Goal: Information Seeking & Learning: Learn about a topic

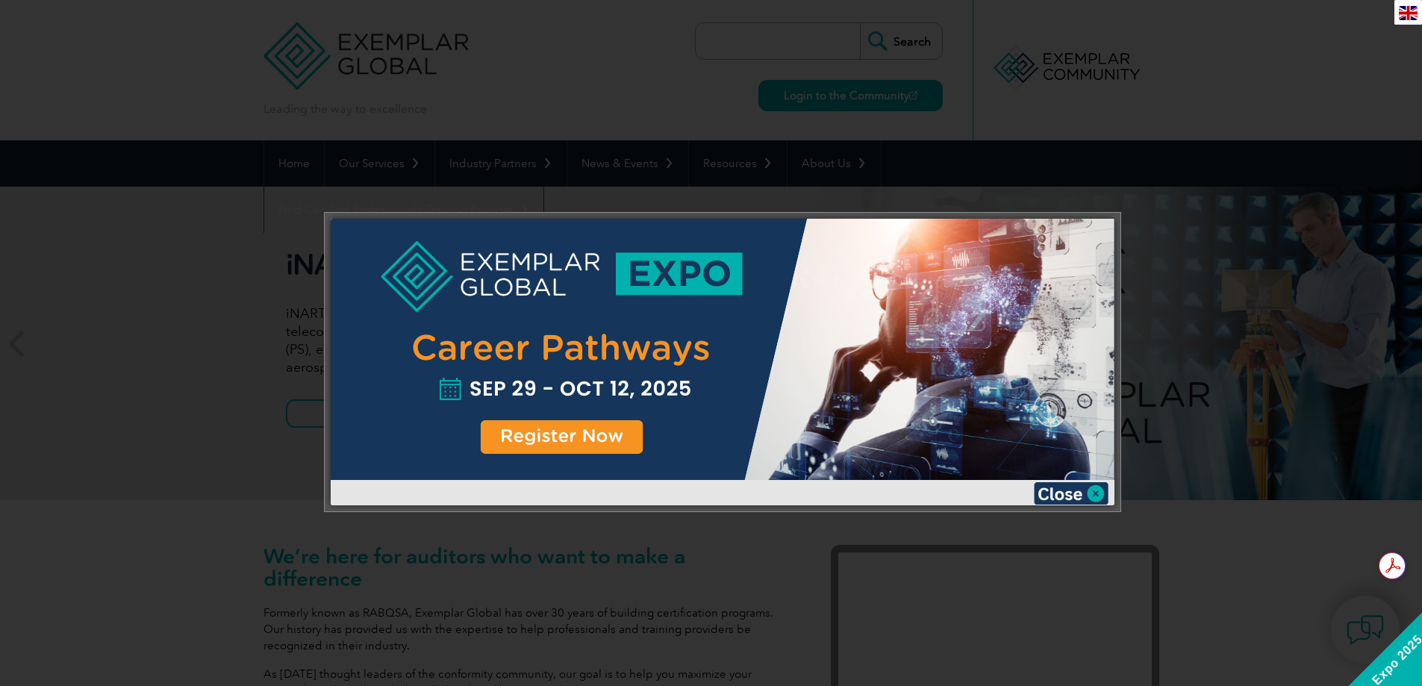
click at [1315, 381] on div at bounding box center [711, 343] width 1422 height 686
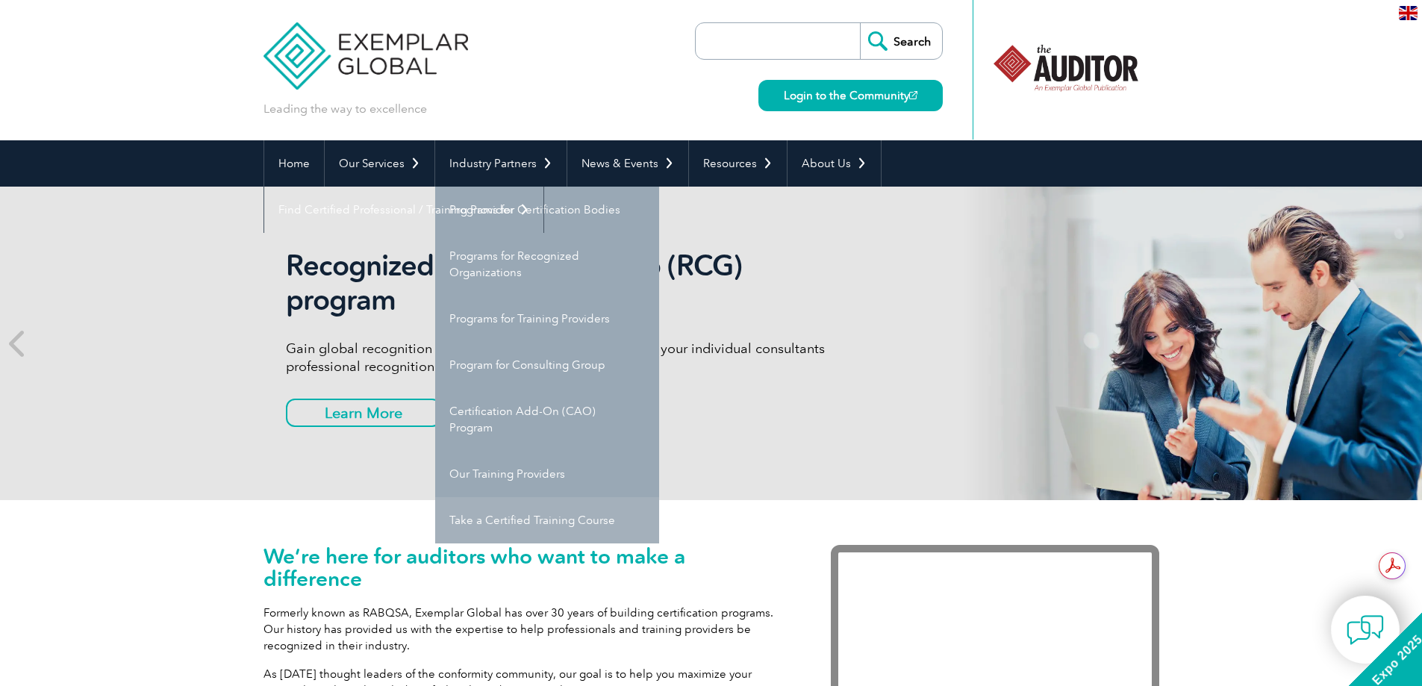
click at [496, 526] on link "Take a Certified Training Course" at bounding box center [547, 520] width 224 height 46
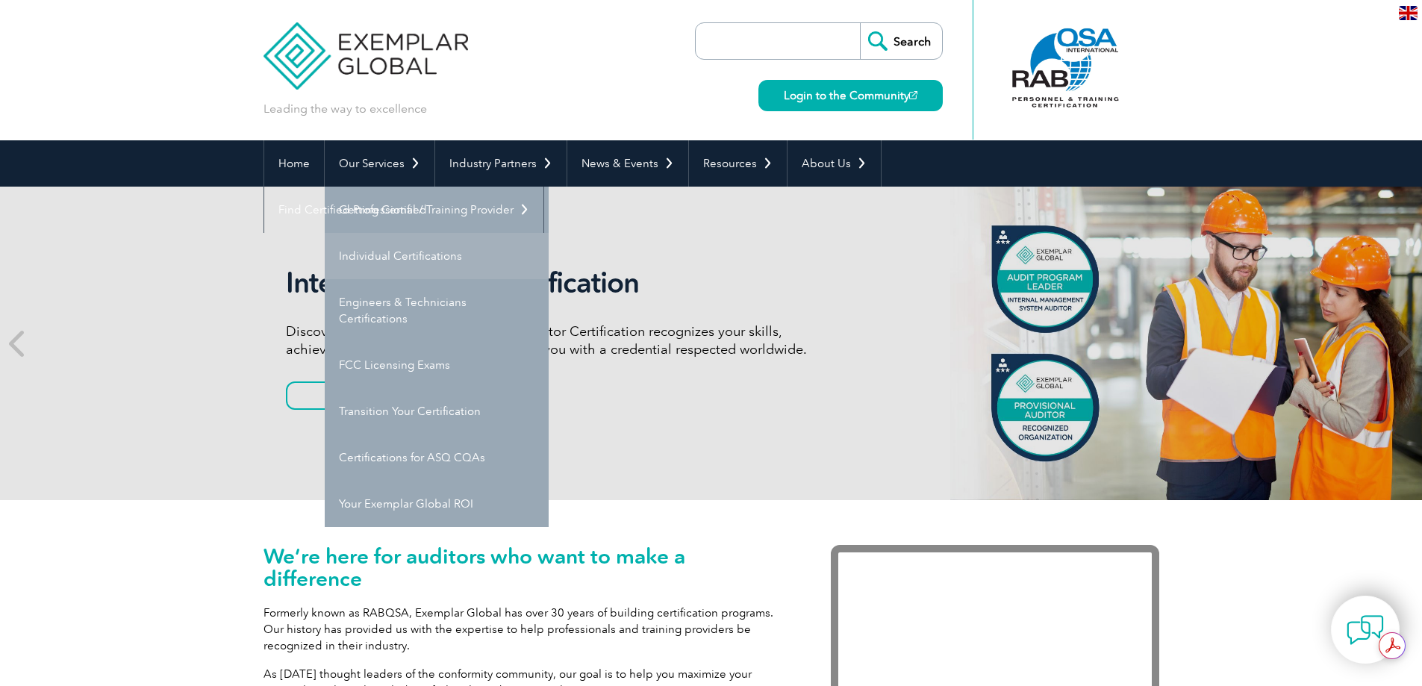
click at [430, 261] on link "Individual Certifications" at bounding box center [437, 256] width 224 height 46
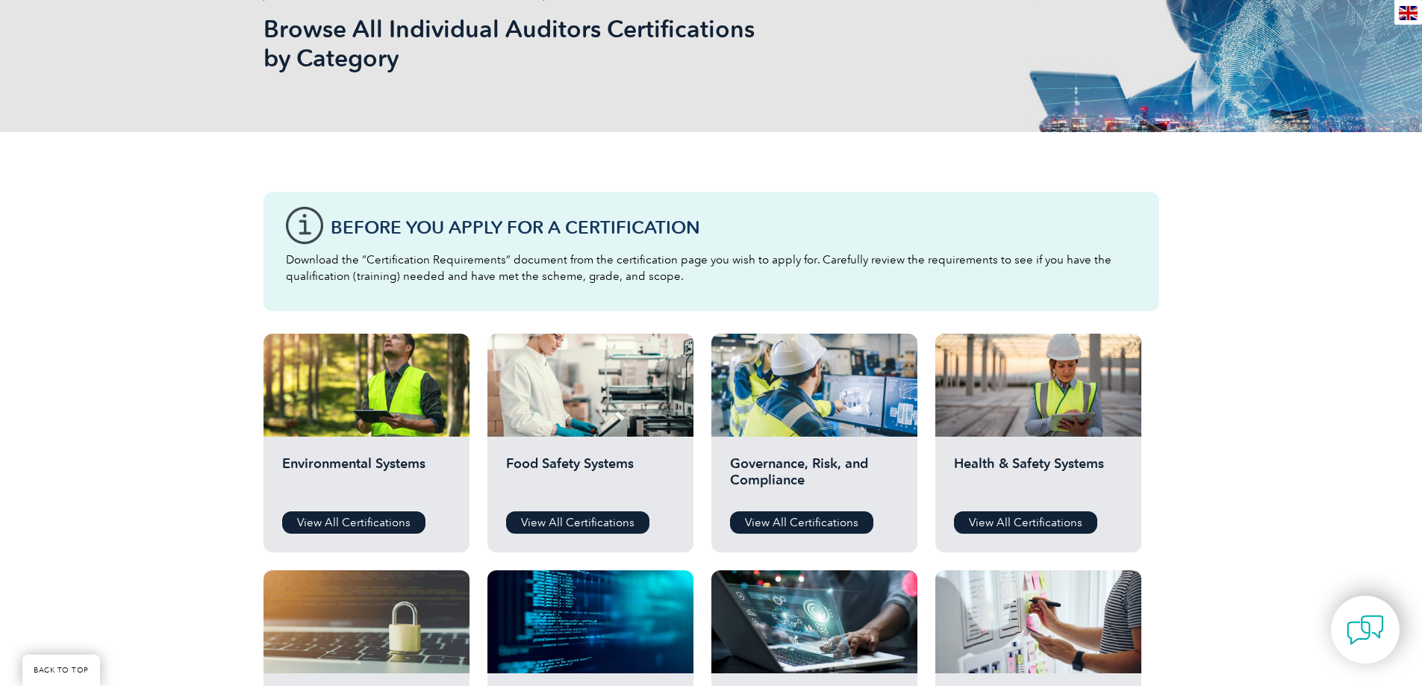
scroll to position [224, 0]
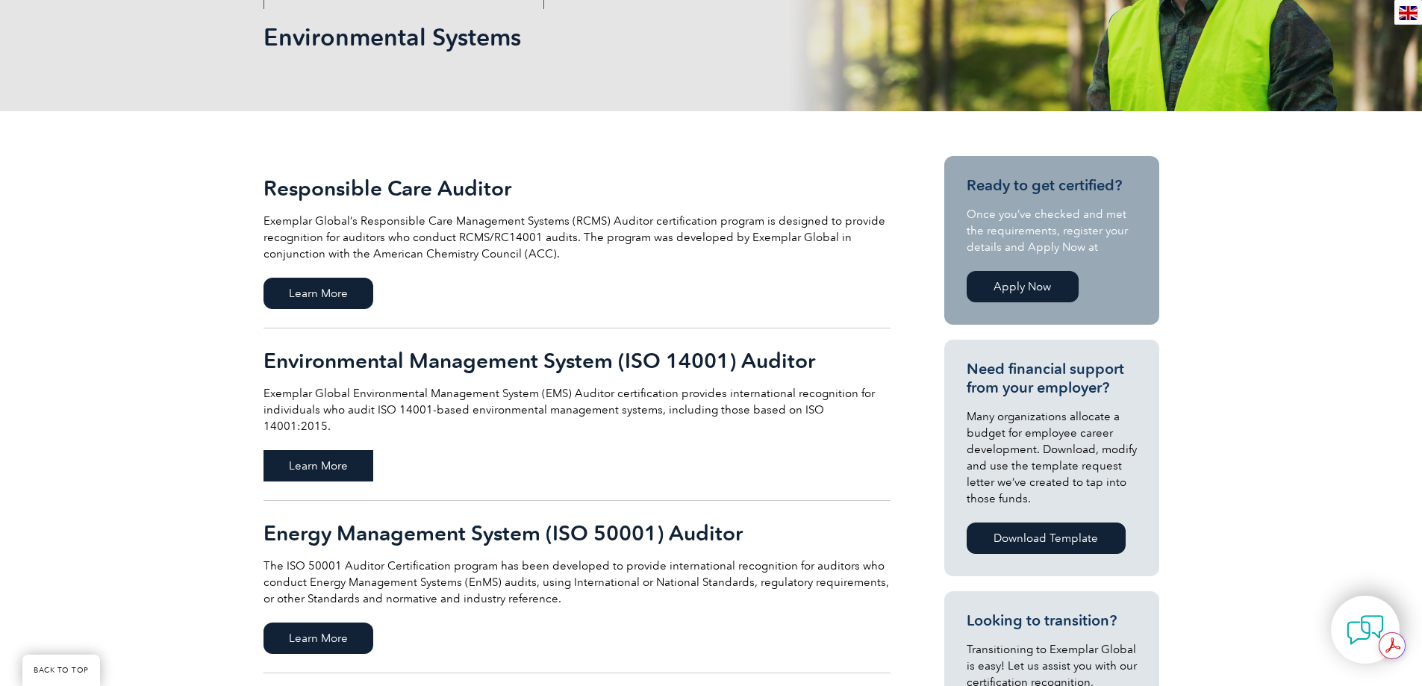
click at [328, 450] on span "Learn More" at bounding box center [319, 465] width 110 height 31
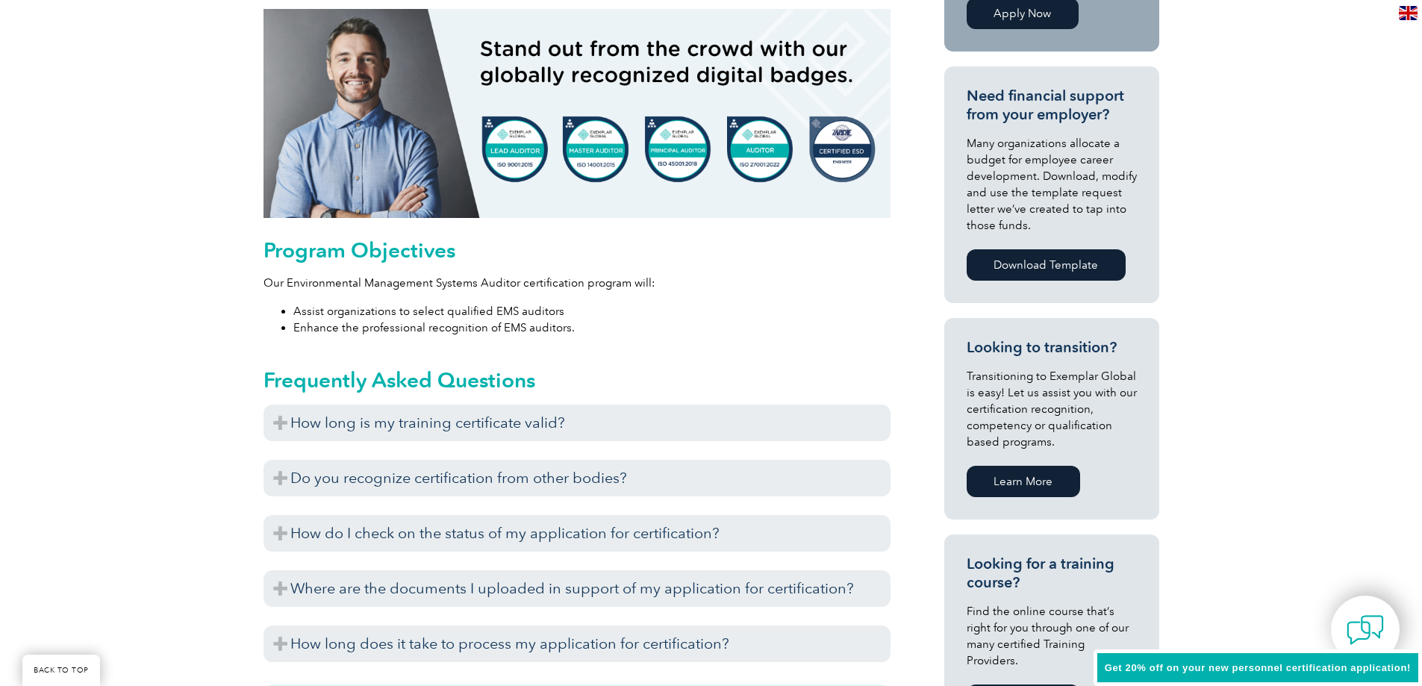
scroll to position [672, 0]
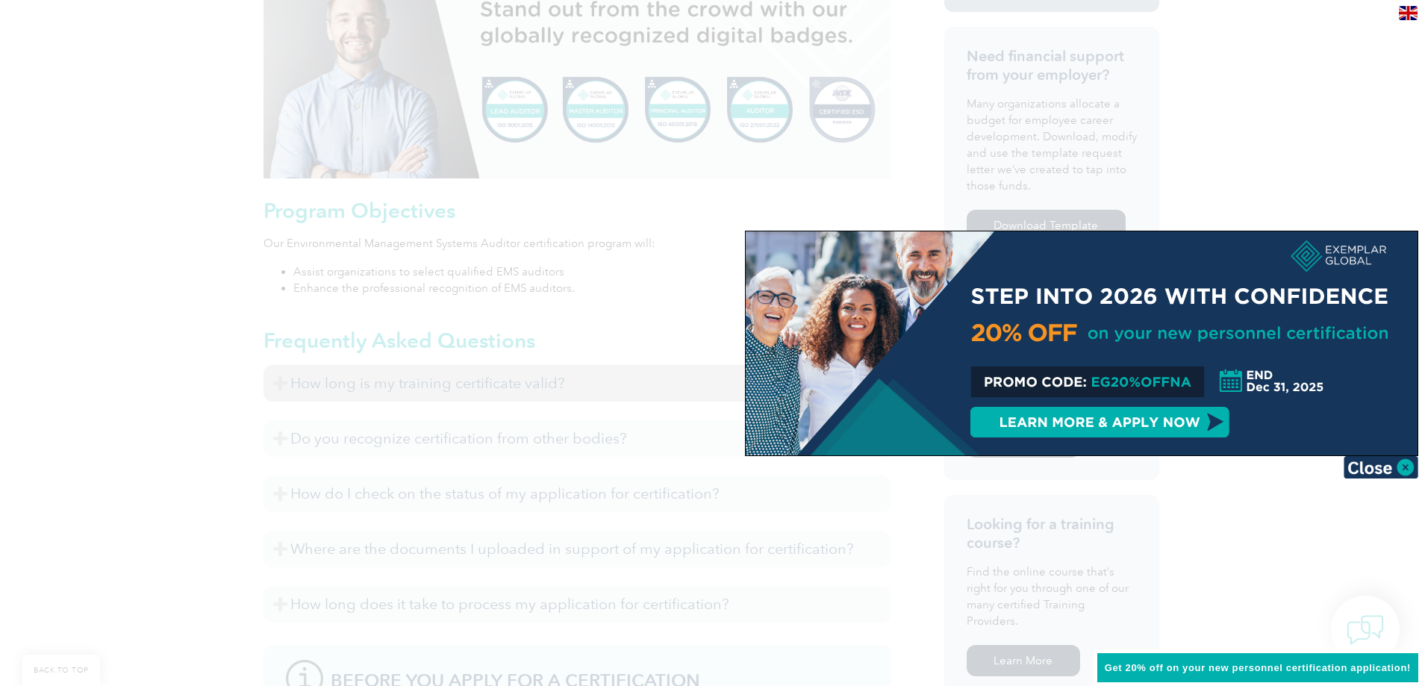
click at [484, 391] on div at bounding box center [711, 343] width 1422 height 686
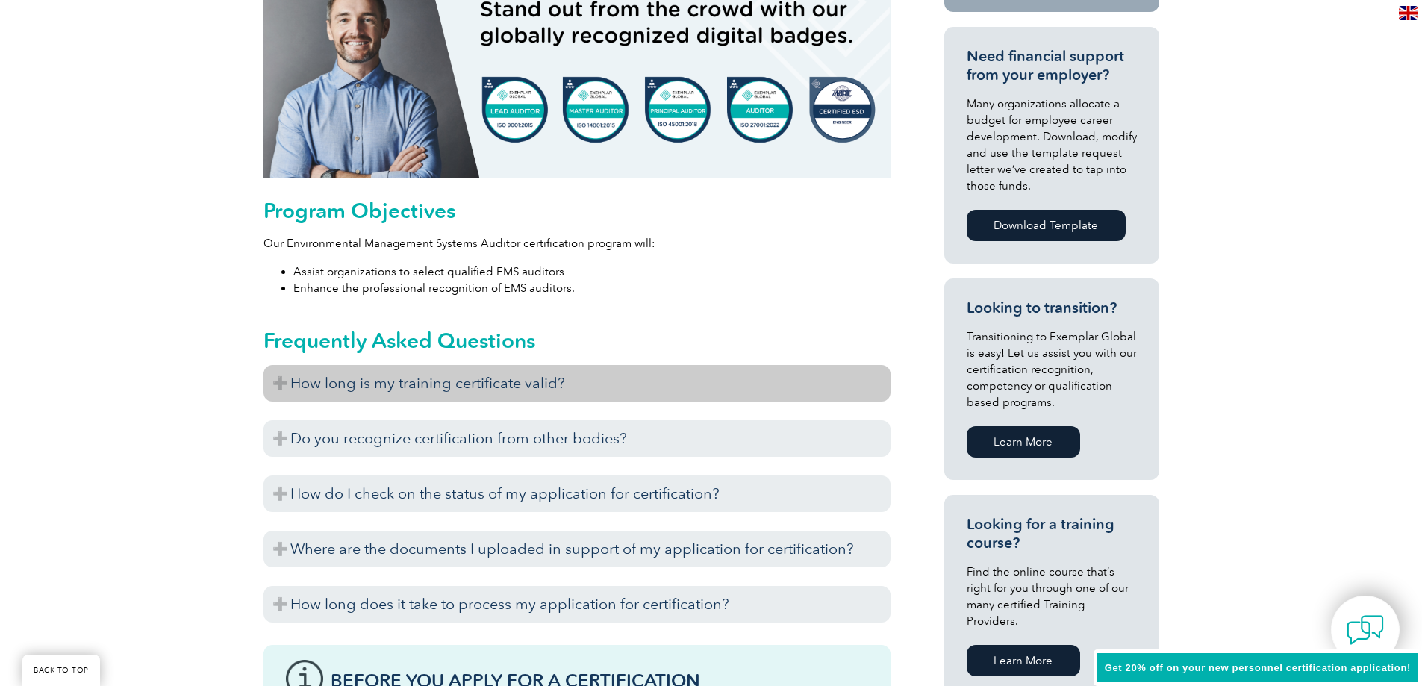
click at [357, 377] on h3 "How long is my training certificate valid?" at bounding box center [577, 383] width 627 height 37
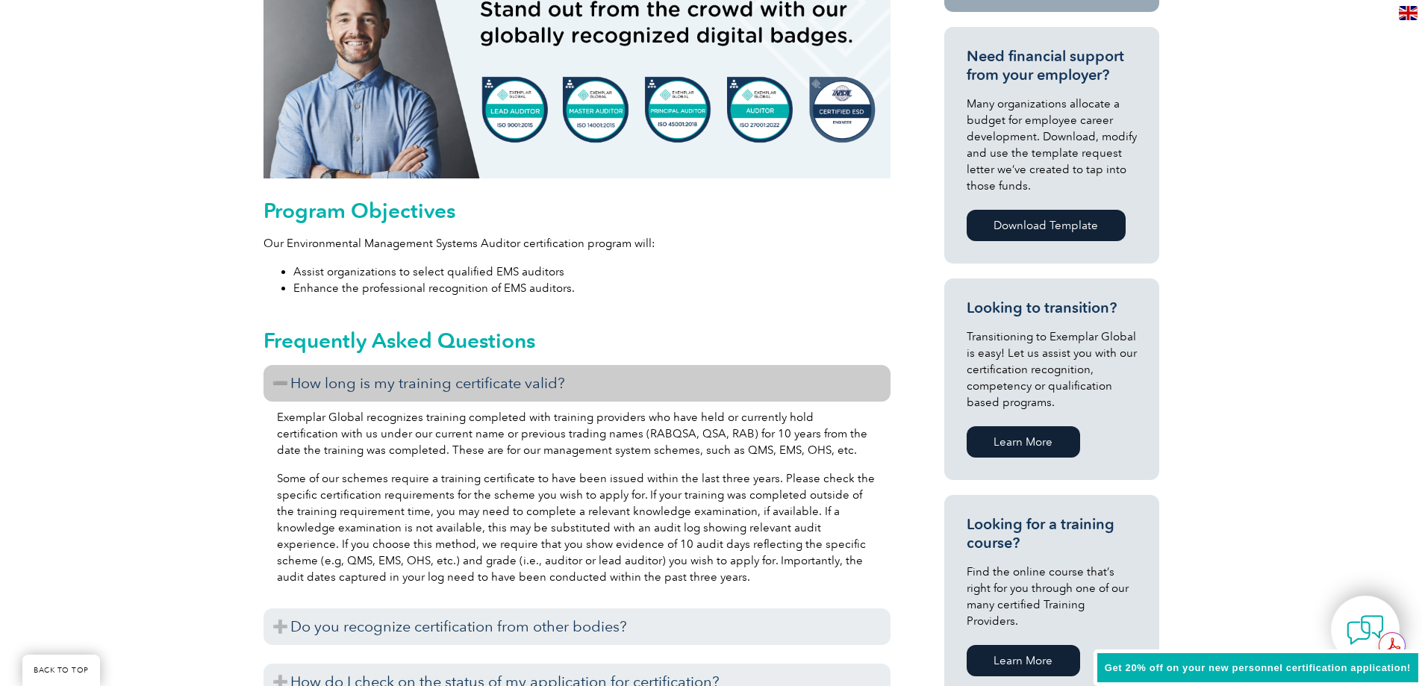
scroll to position [0, 0]
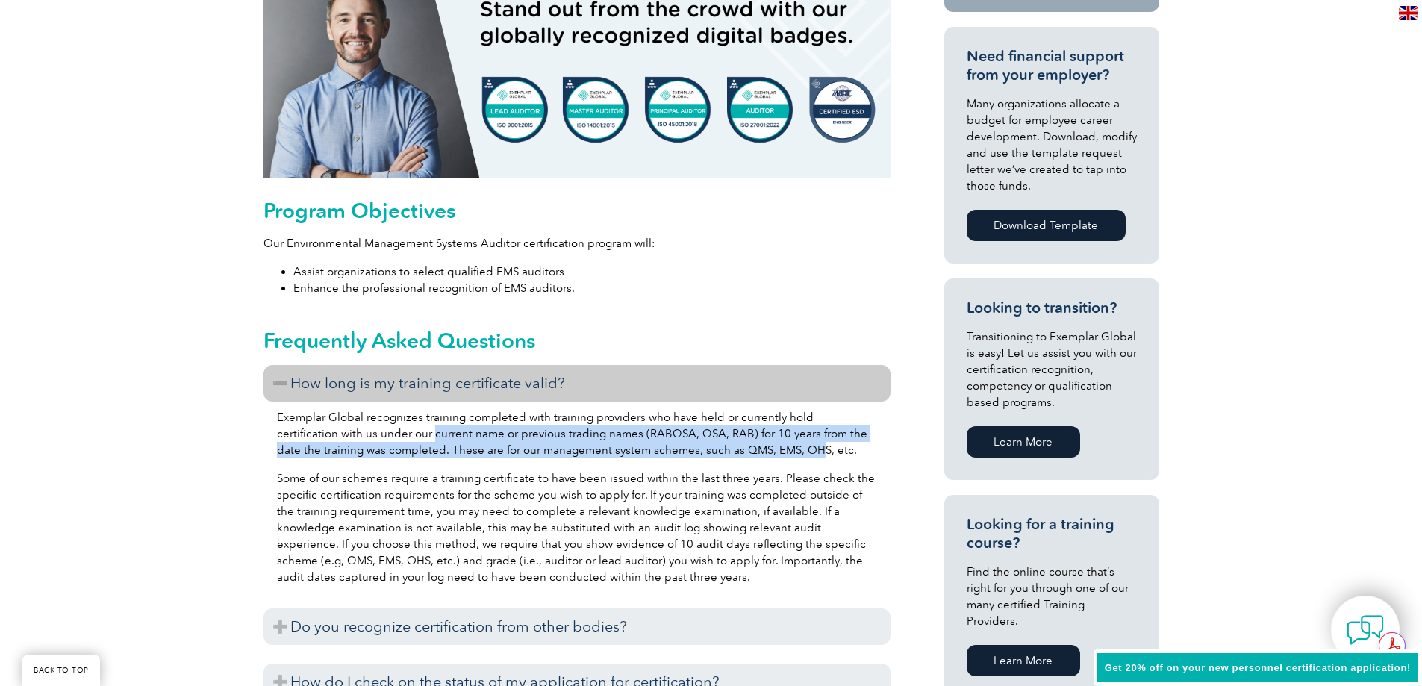
drag, startPoint x: 370, startPoint y: 431, endPoint x: 767, endPoint y: 453, distance: 398.5
click at [767, 453] on p "Exemplar Global recognizes training completed with training providers who have …" at bounding box center [577, 433] width 600 height 49
click at [767, 452] on p "Exemplar Global recognizes training completed with training providers who have …" at bounding box center [577, 433] width 600 height 49
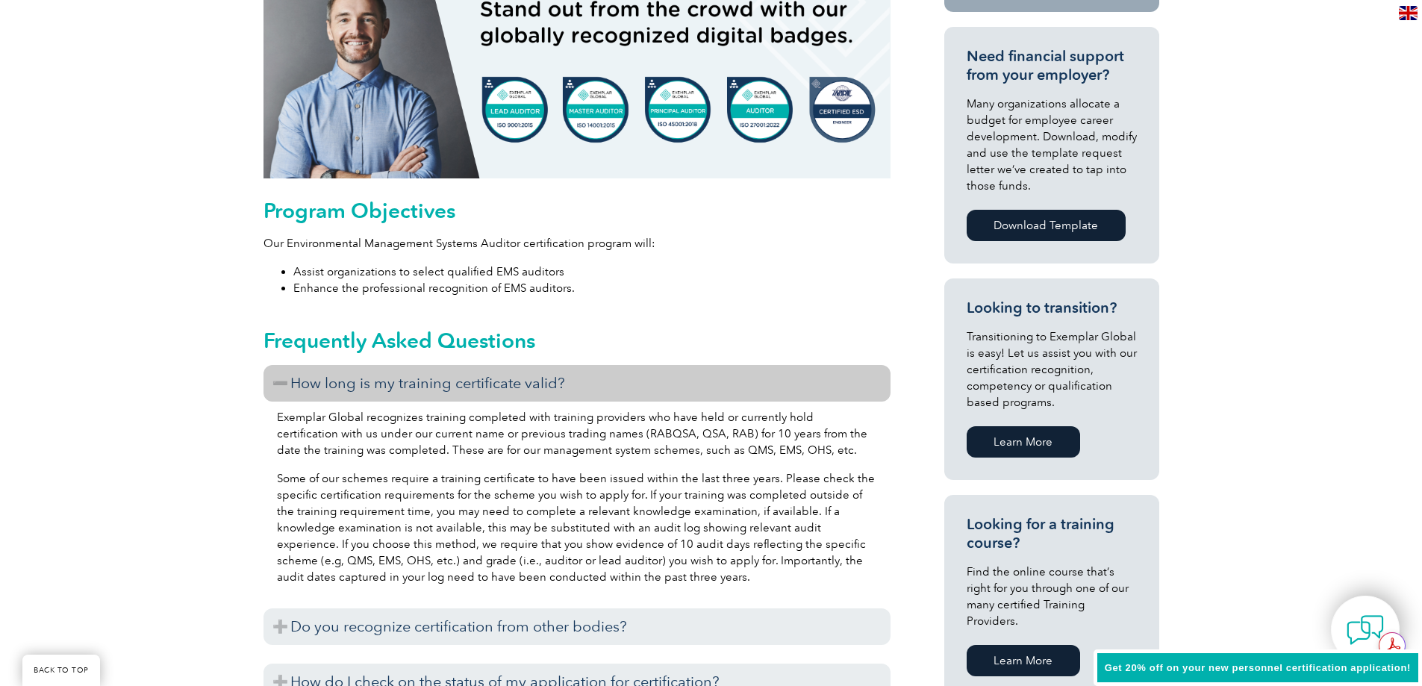
click at [424, 421] on p "Exemplar Global recognizes training completed with training providers who have …" at bounding box center [577, 433] width 600 height 49
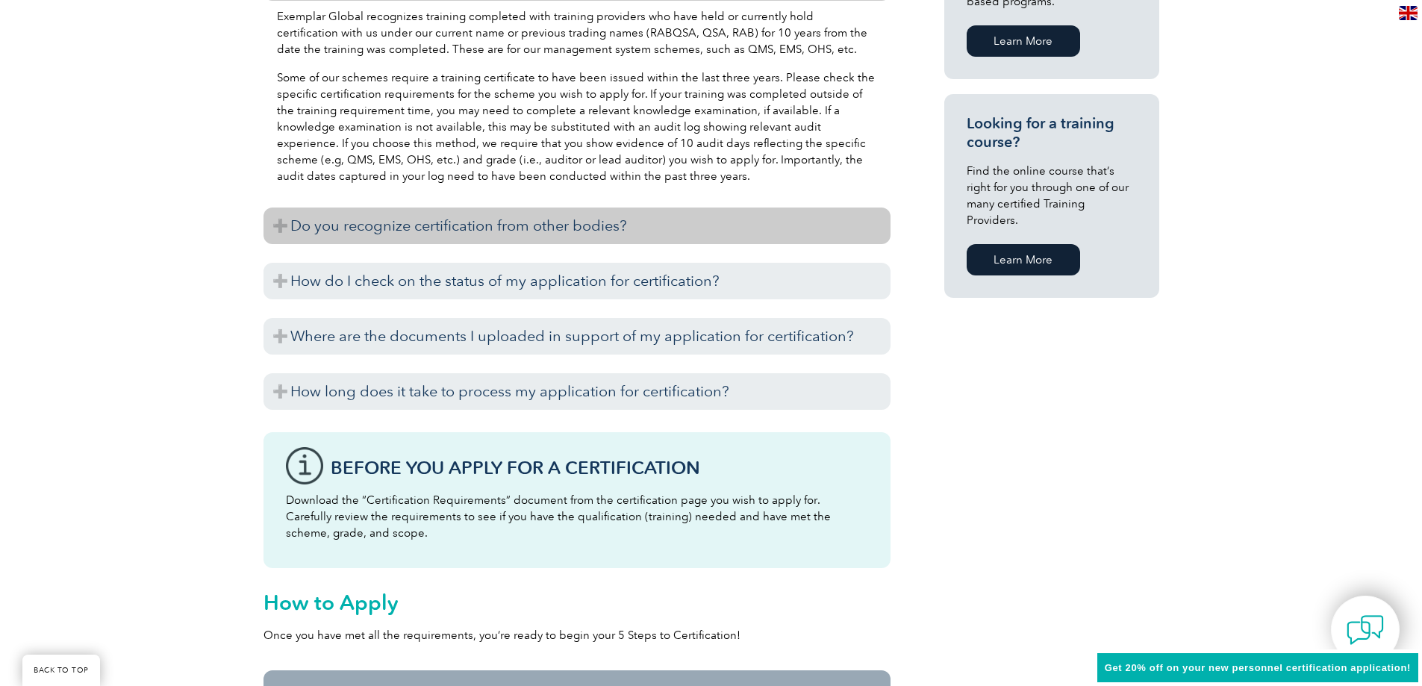
scroll to position [1194, 0]
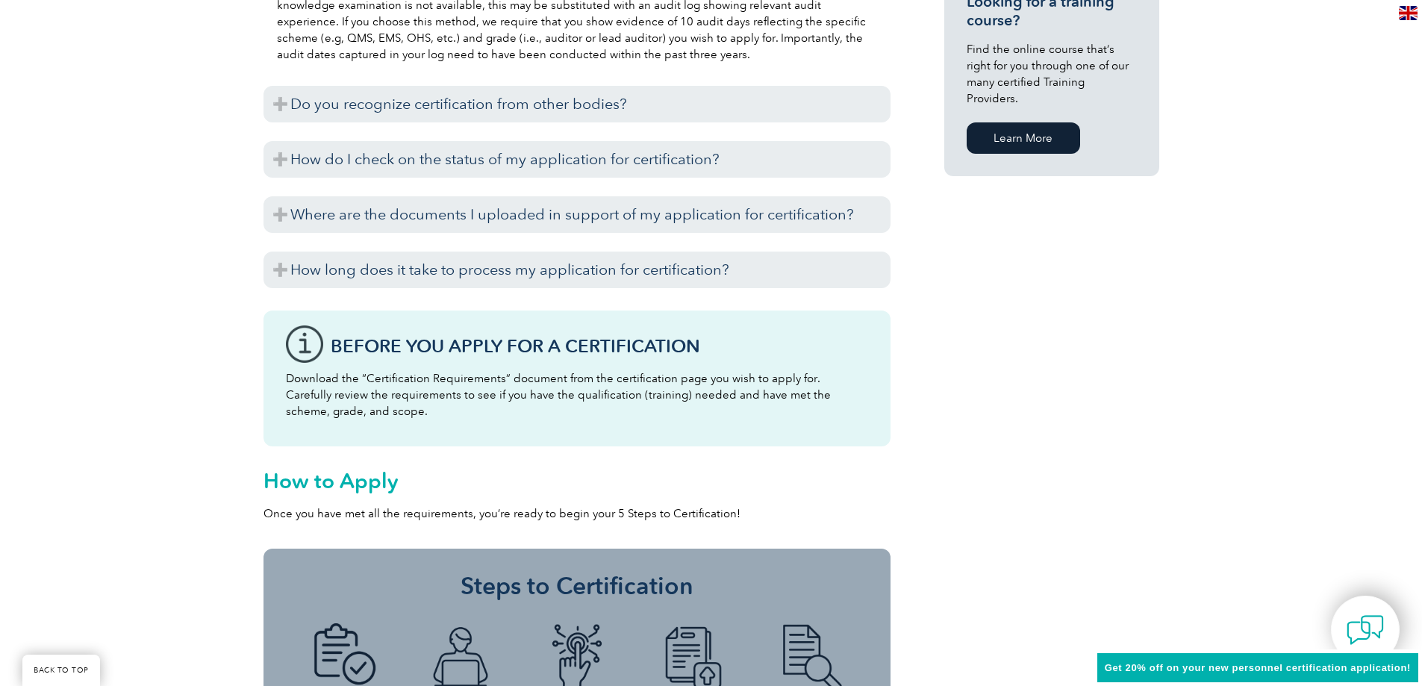
drag, startPoint x: 329, startPoint y: 378, endPoint x: 486, endPoint y: 419, distance: 161.9
click at [480, 410] on p "Download the “Certification Requirements” document from the certification page …" at bounding box center [577, 394] width 582 height 49
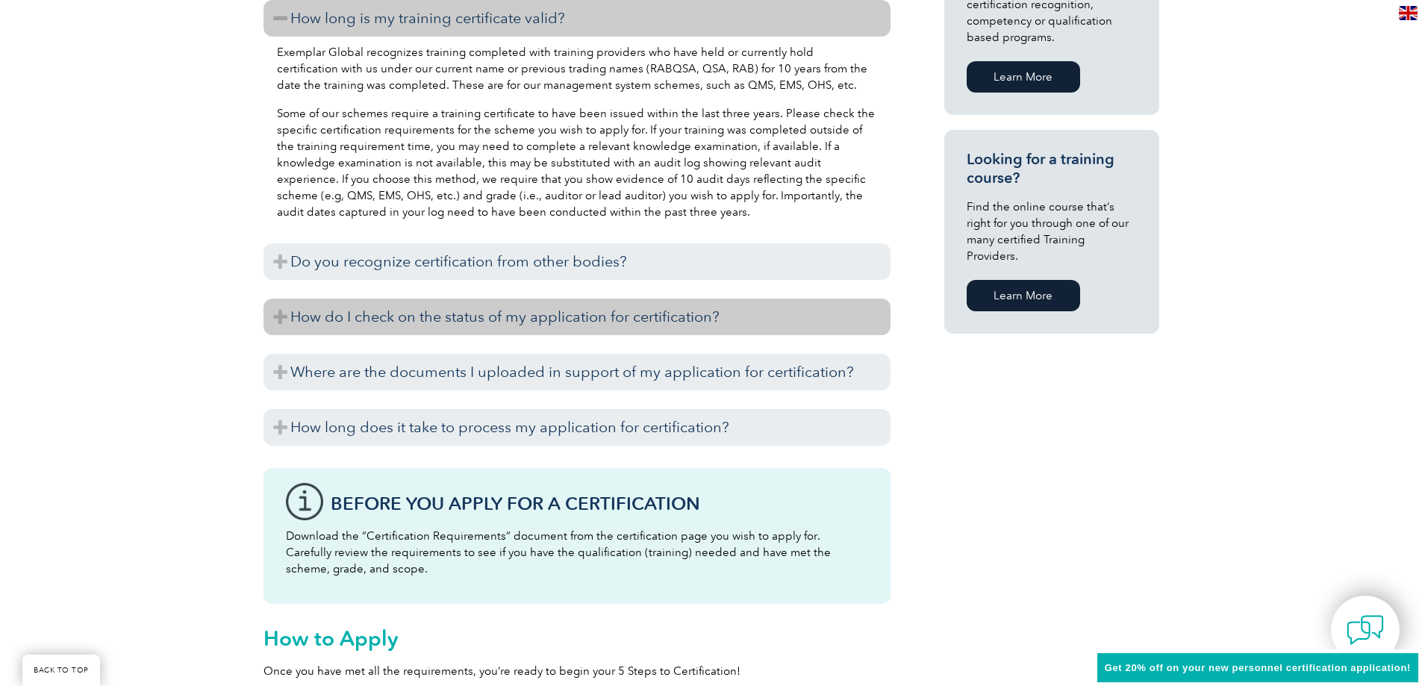
scroll to position [970, 0]
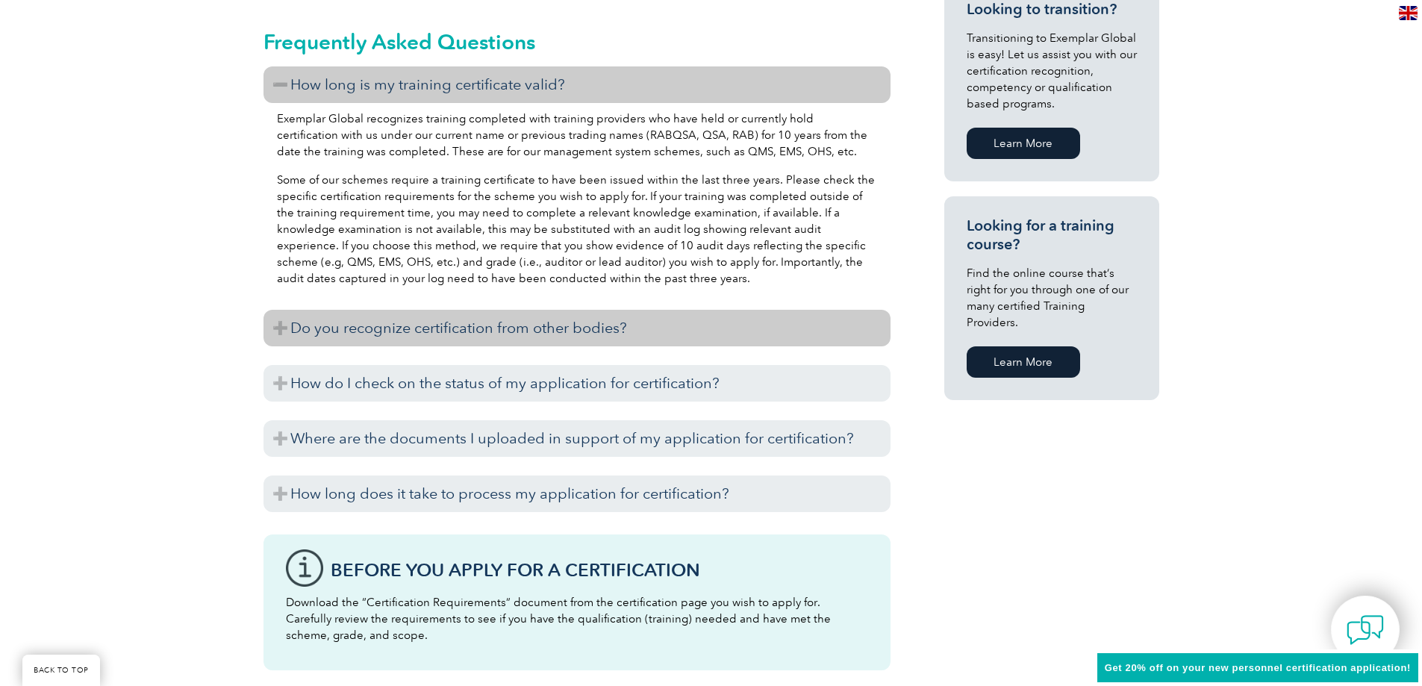
click at [348, 330] on h3 "Do you recognize certification from other bodies?" at bounding box center [577, 328] width 627 height 37
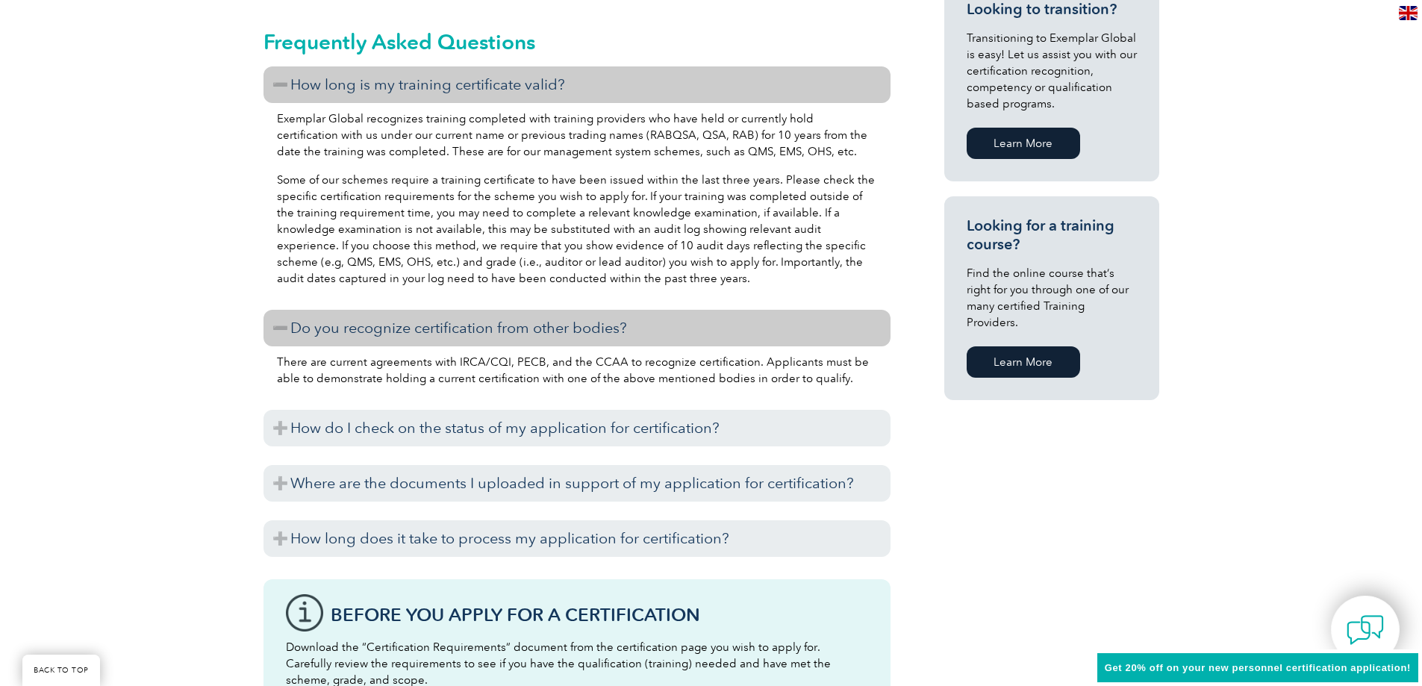
click at [348, 330] on h3 "Do you recognize certification from other bodies?" at bounding box center [577, 328] width 627 height 37
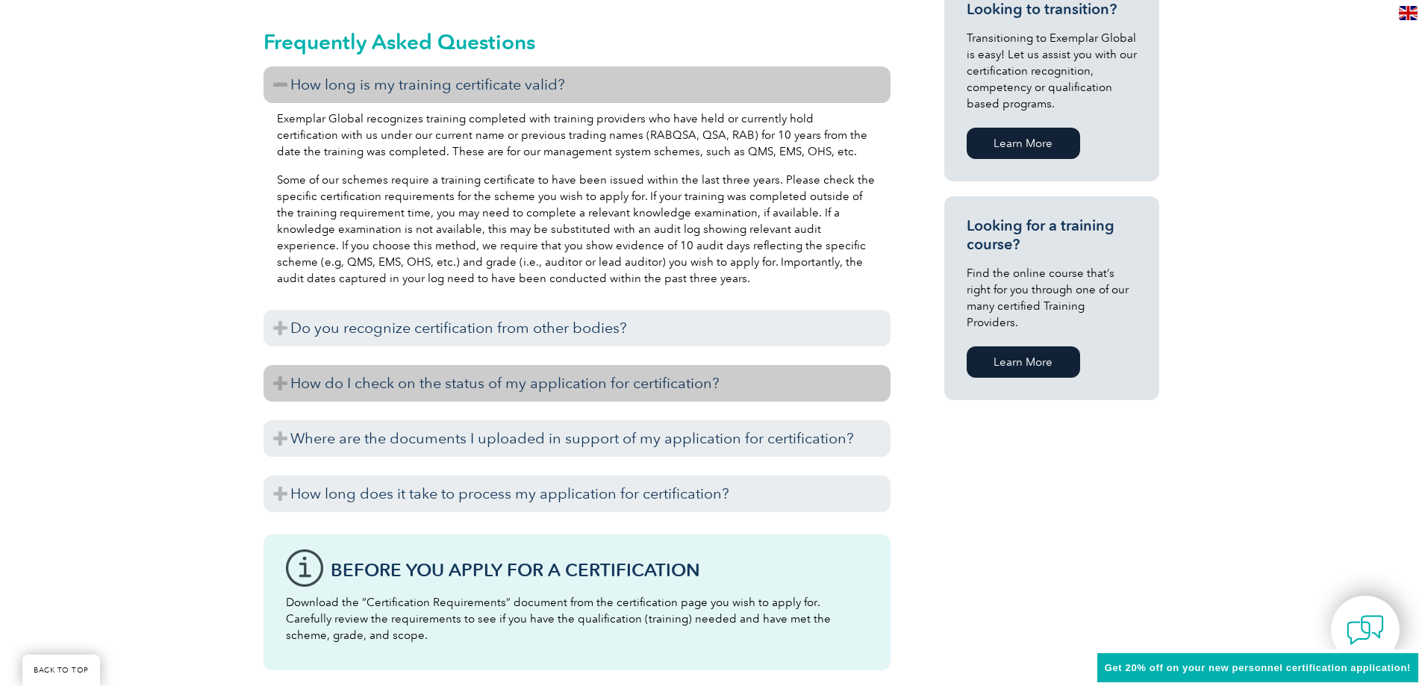
click at [373, 388] on h3 "How do I check on the status of my application for certification?" at bounding box center [577, 383] width 627 height 37
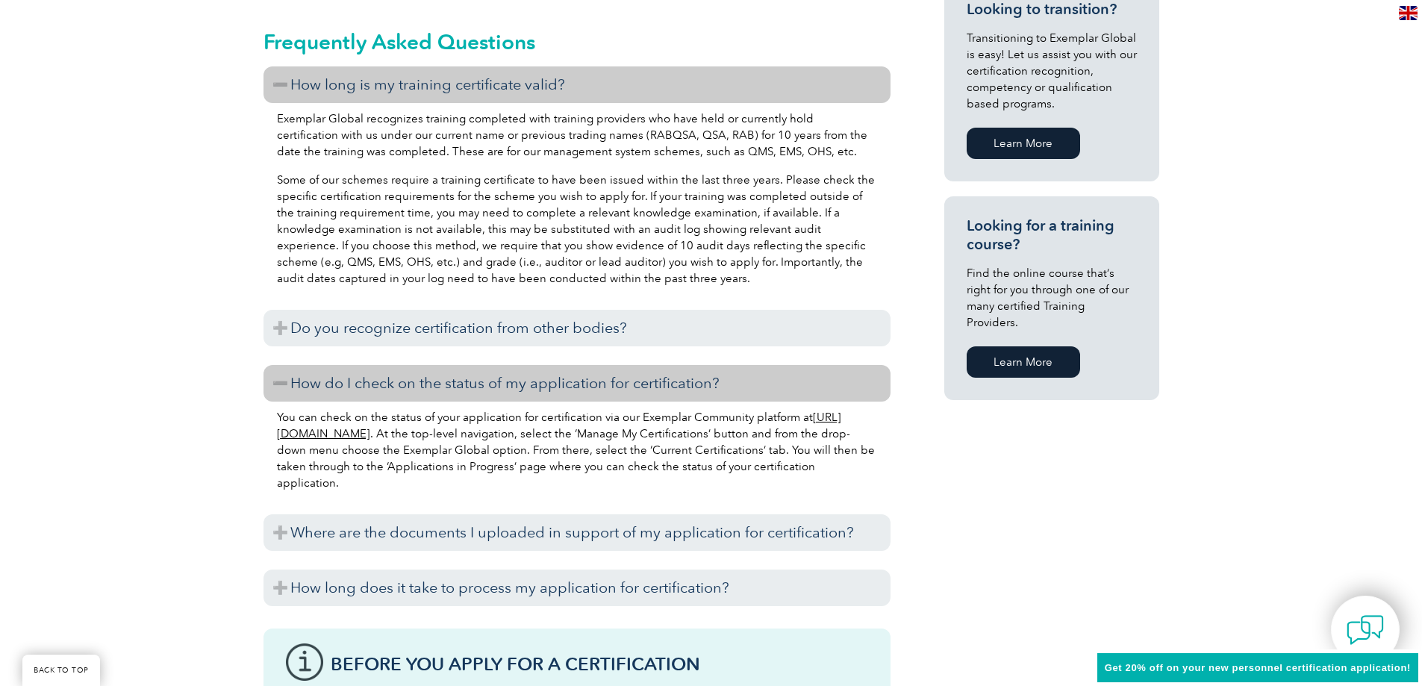
click at [373, 388] on h3 "How do I check on the status of my application for certification?" at bounding box center [577, 383] width 627 height 37
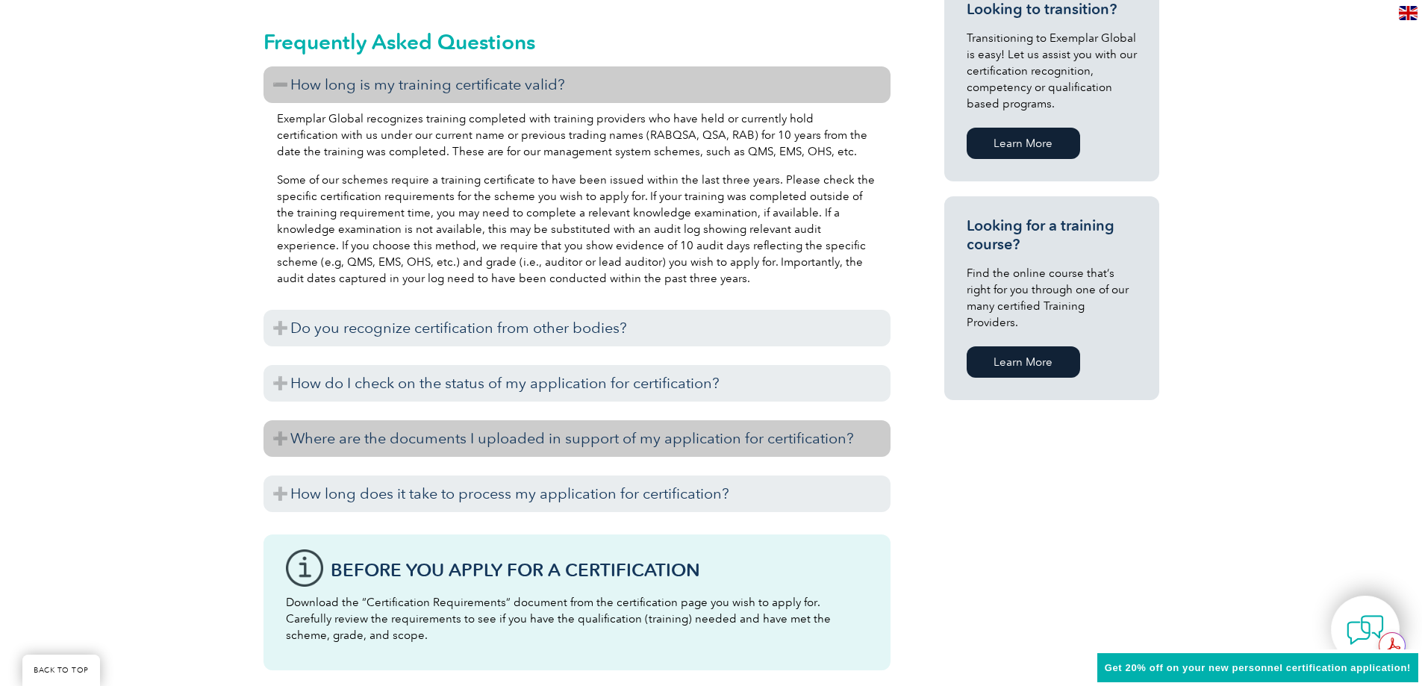
scroll to position [0, 0]
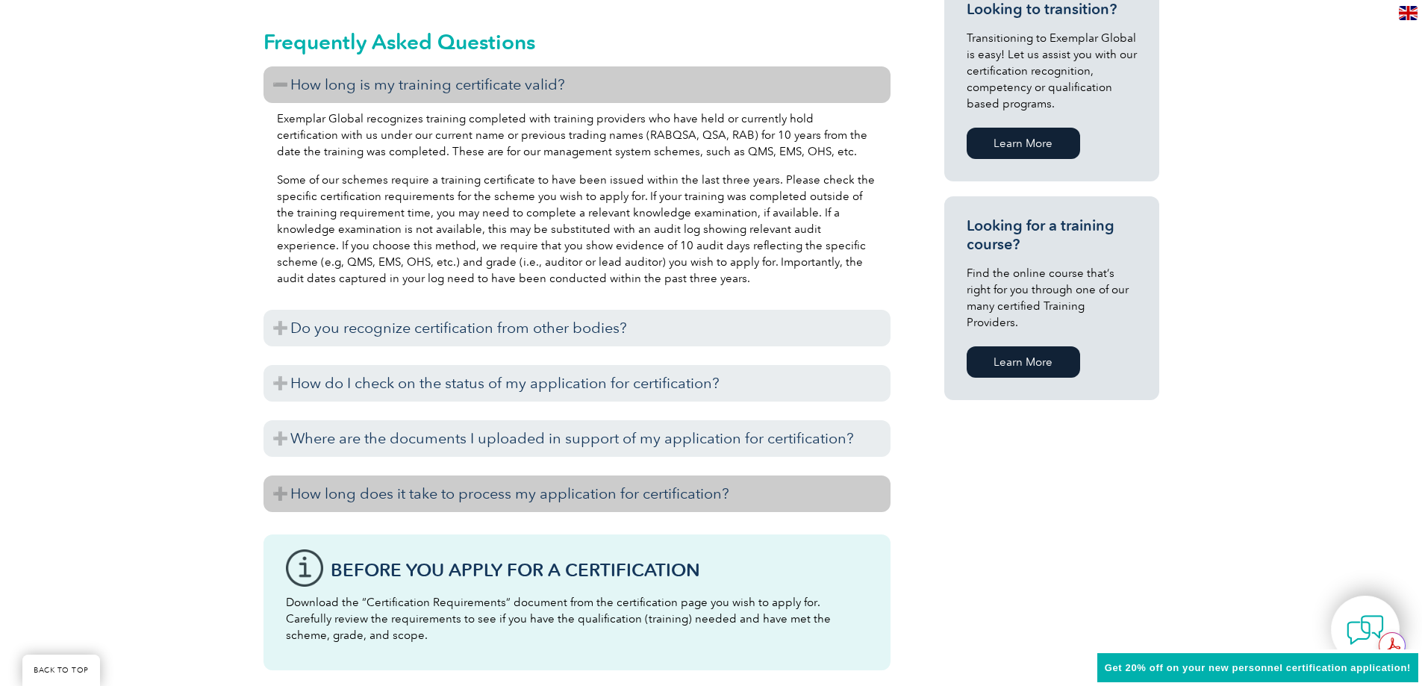
click at [393, 499] on h3 "How long does it take to process my application for certification?" at bounding box center [577, 494] width 627 height 37
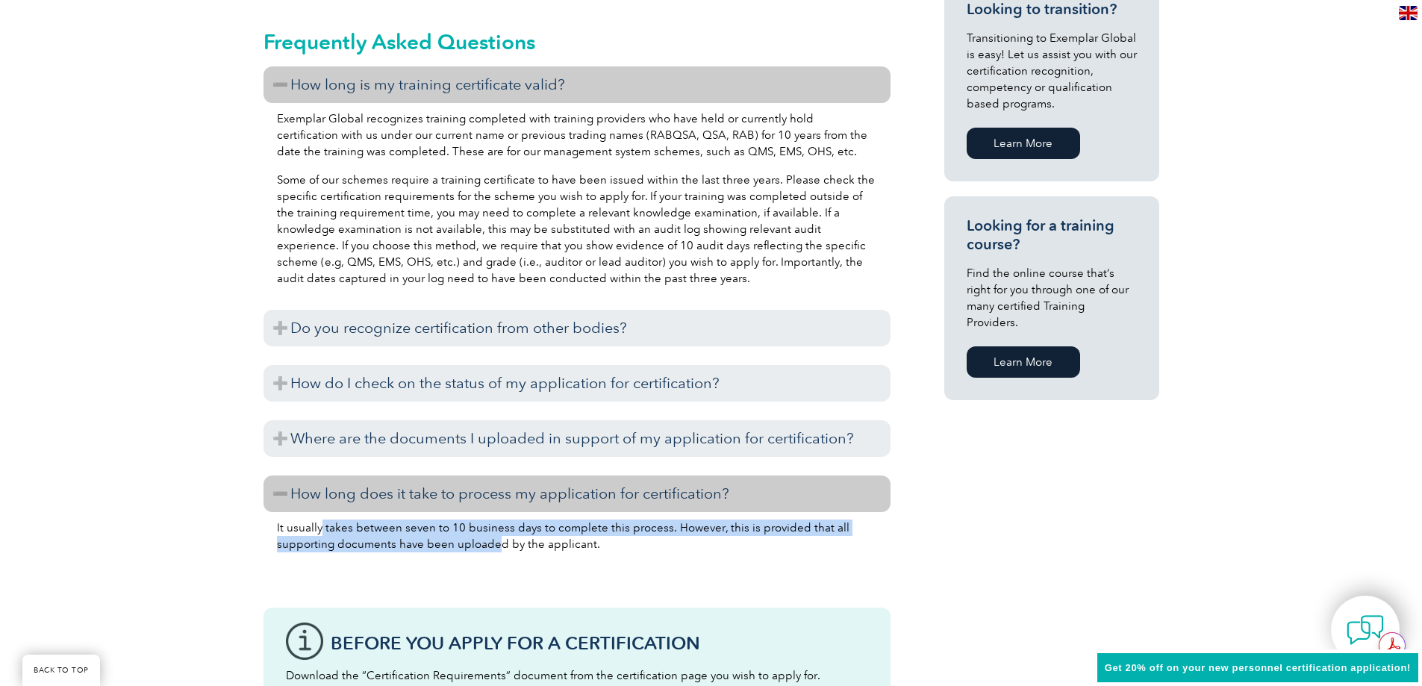
drag, startPoint x: 320, startPoint y: 526, endPoint x: 494, endPoint y: 542, distance: 175.4
click at [494, 542] on p "It usually takes between seven to 10 business days to complete this process. Ho…" at bounding box center [577, 536] width 600 height 33
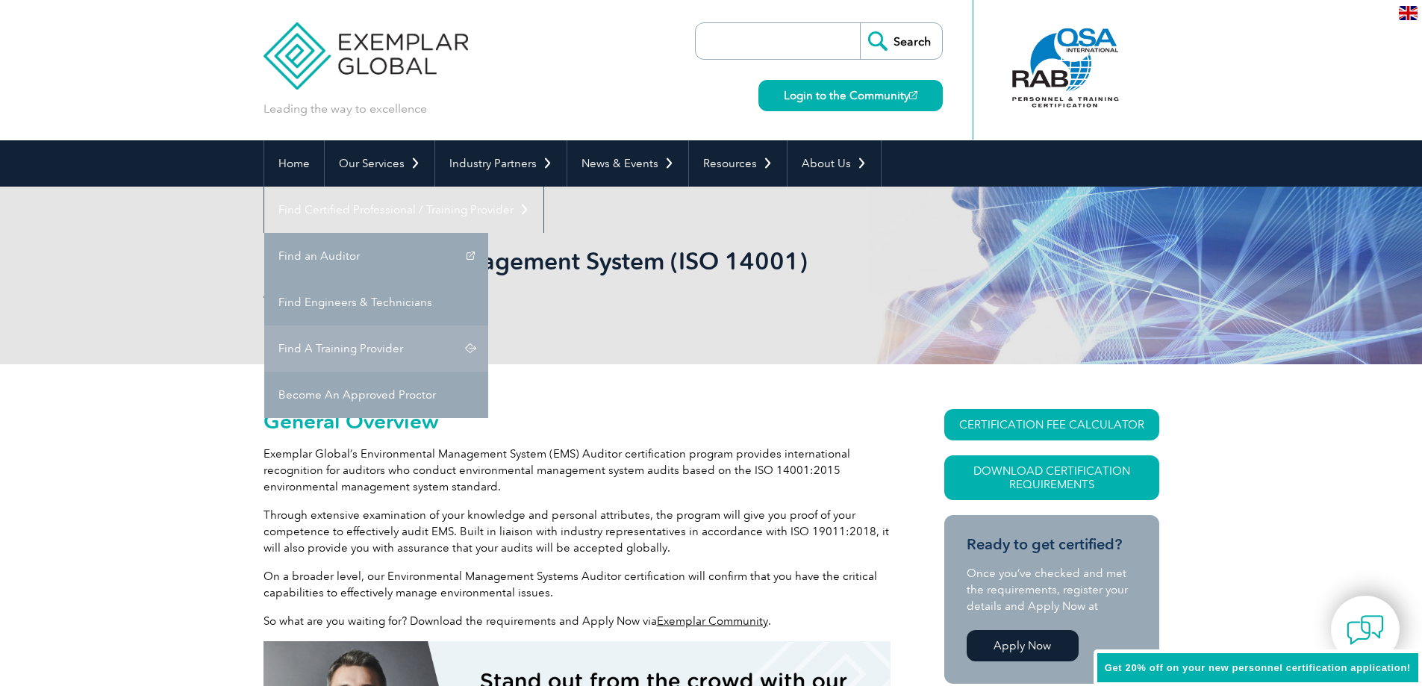
click at [488, 325] on link "Find A Training Provider" at bounding box center [376, 348] width 224 height 46
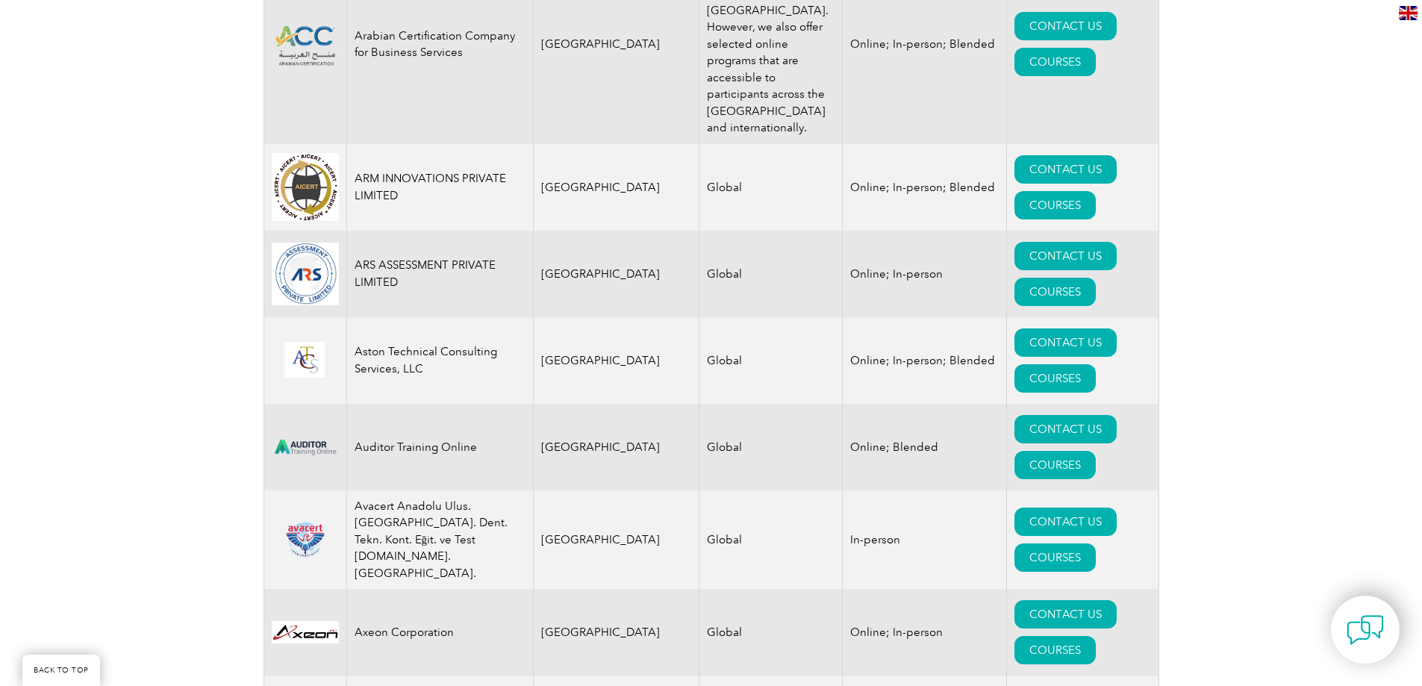
scroll to position [2165, 0]
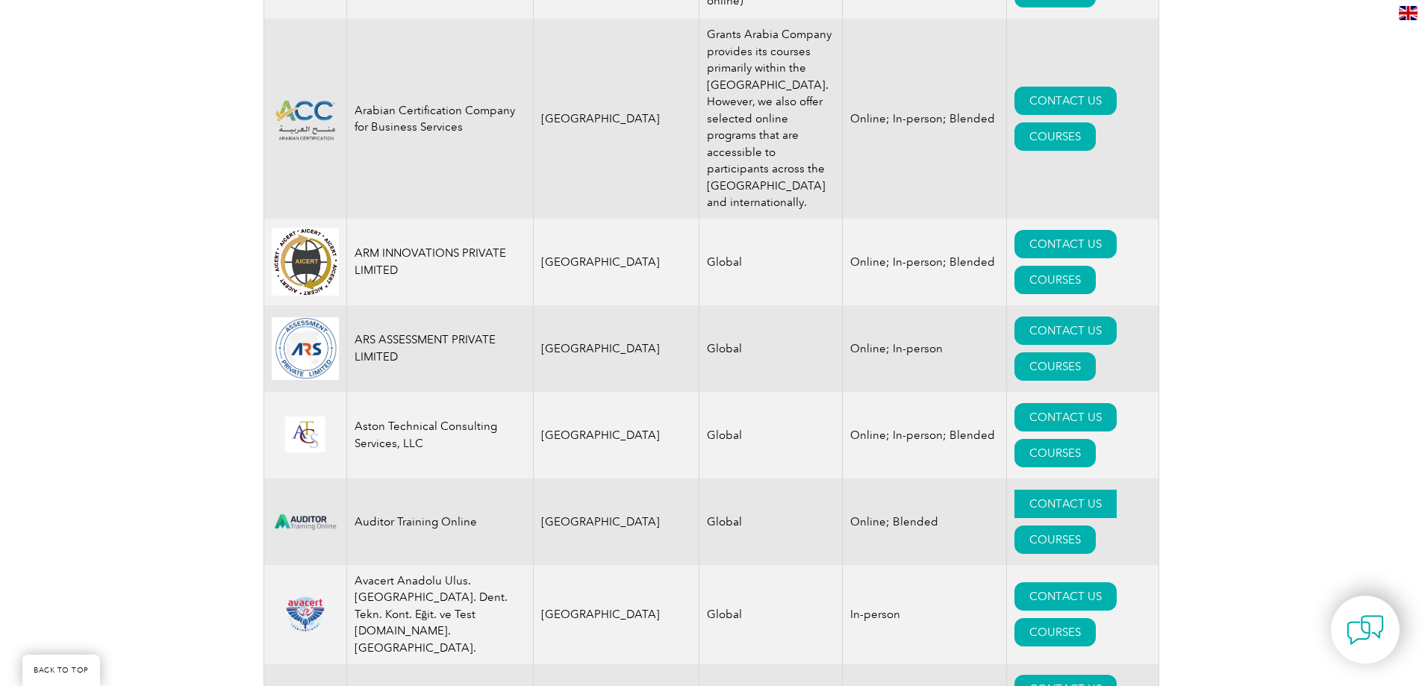
click at [1015, 490] on link "CONTACT US" at bounding box center [1066, 504] width 102 height 28
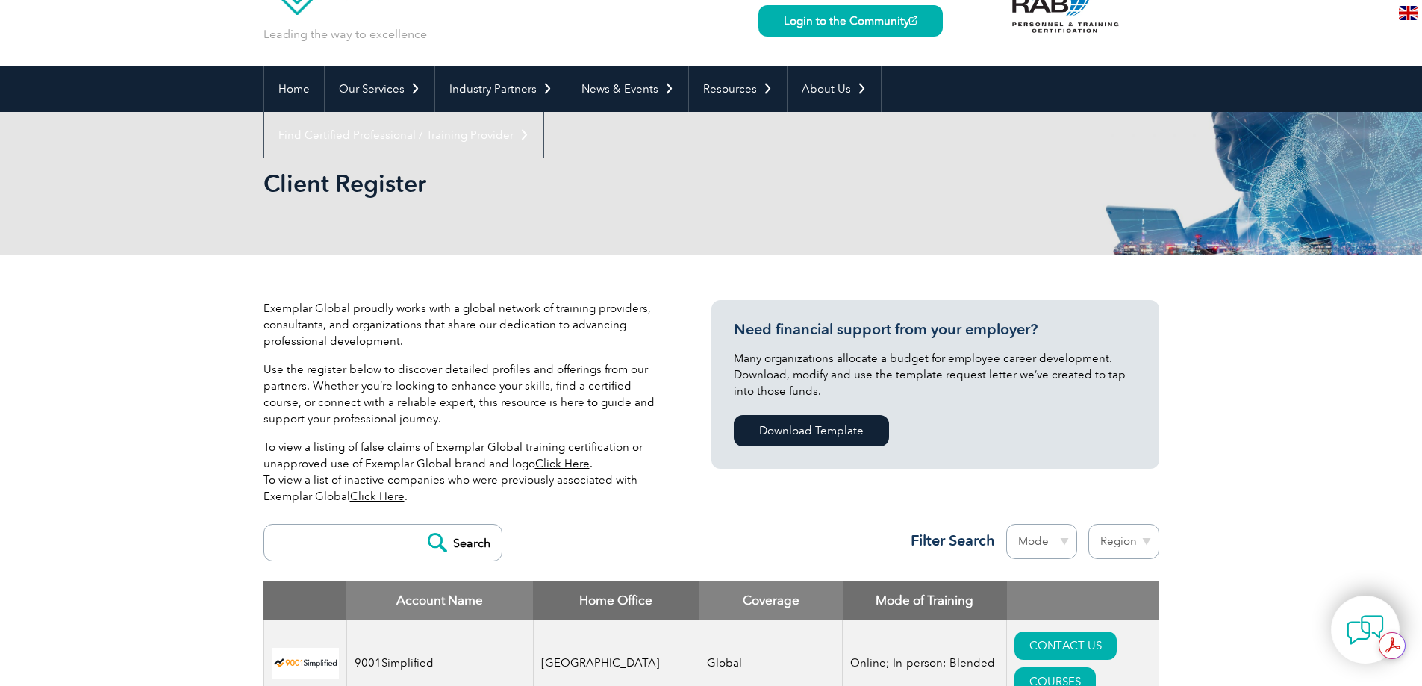
scroll to position [0, 0]
click at [1048, 537] on select "Mode Online In-person Blended" at bounding box center [1041, 541] width 71 height 35
select select "Online"
click at [1006, 524] on select "Mode Online In-person Blended" at bounding box center [1041, 541] width 71 height 35
click at [1129, 546] on select "Region Australia Bahrain Bangladesh Brazil Canada Colombia Dominican Republic E…" at bounding box center [1123, 541] width 71 height 35
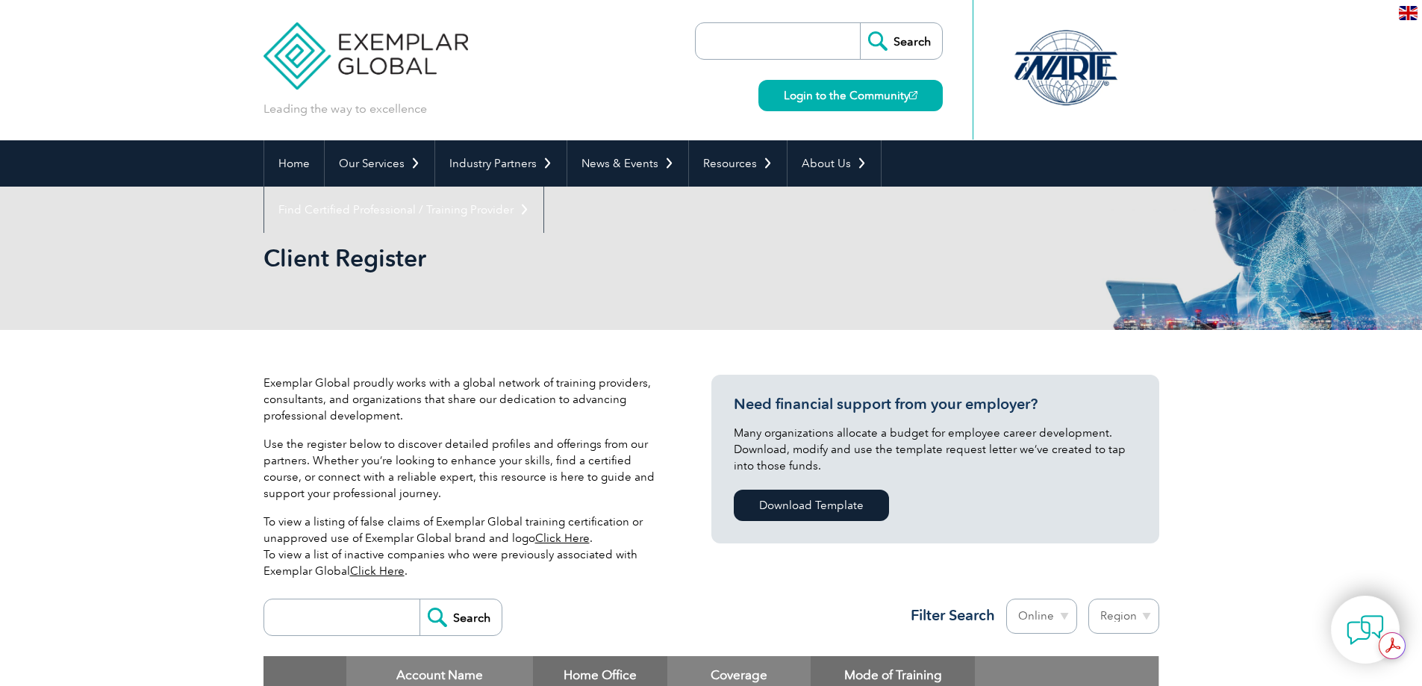
select select "[GEOGRAPHIC_DATA]"
click at [1088, 599] on select "Region [GEOGRAPHIC_DATA] [GEOGRAPHIC_DATA] [GEOGRAPHIC_DATA] [GEOGRAPHIC_DATA] …" at bounding box center [1123, 616] width 71 height 35
select select "[GEOGRAPHIC_DATA]"
